Goal: Find contact information: Find contact information

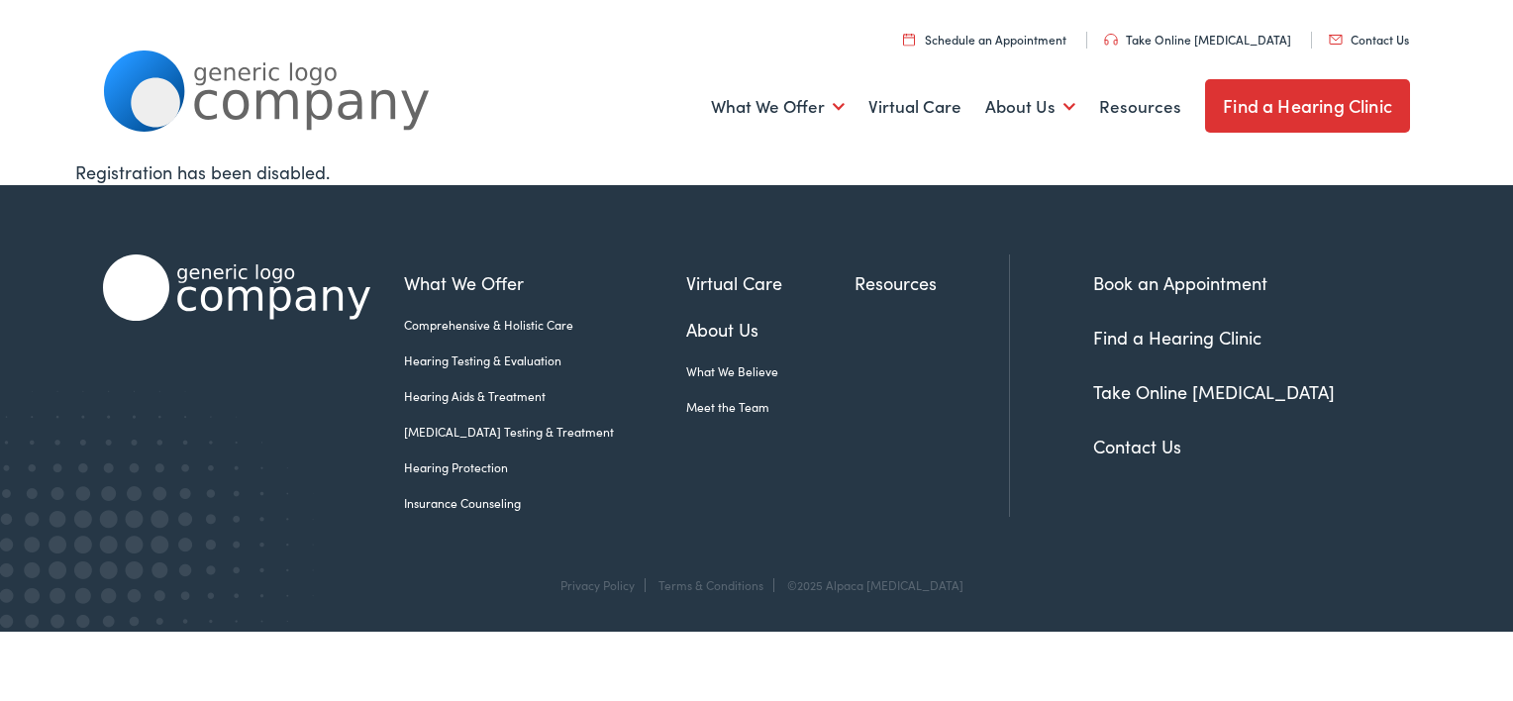
click at [1123, 442] on link "Contact Us" at bounding box center [1137, 446] width 88 height 25
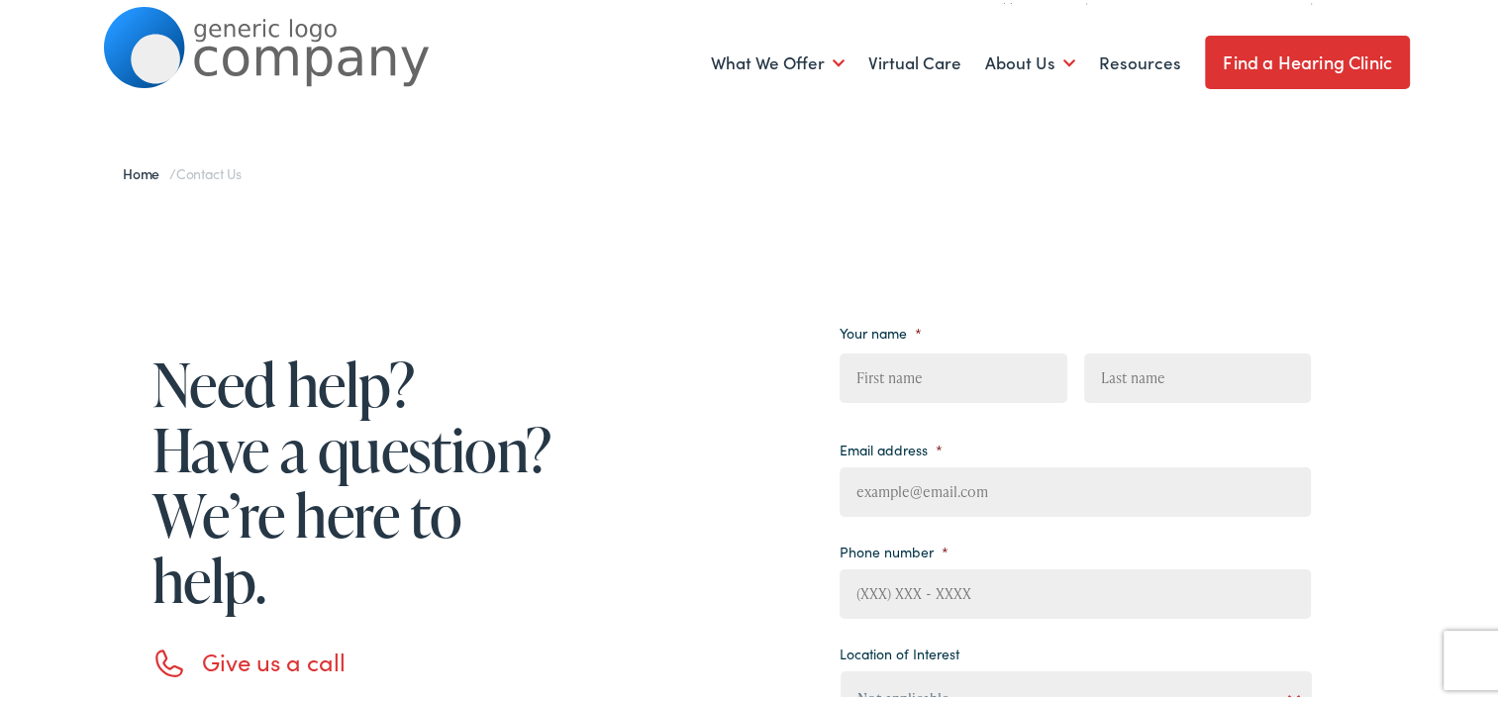
scroll to position [46, 0]
